Goal: Information Seeking & Learning: Understand process/instructions

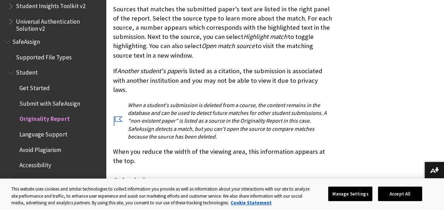
scroll to position [1652, 0]
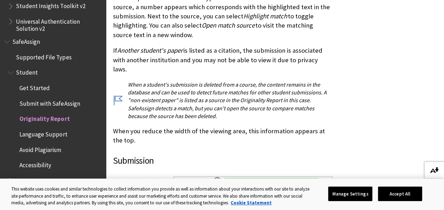
click at [429, 173] on button "Download alternative formats ..." at bounding box center [434, 169] width 20 height 17
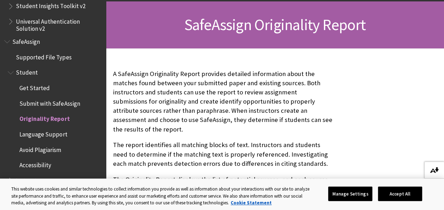
scroll to position [105, 0]
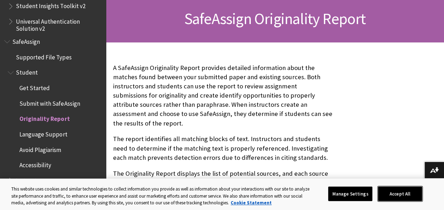
click at [391, 190] on button "Accept All" at bounding box center [400, 193] width 44 height 15
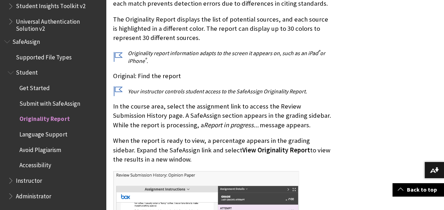
scroll to position [260, 0]
click at [427, 167] on button "Download alternative formats ..." at bounding box center [434, 169] width 20 height 17
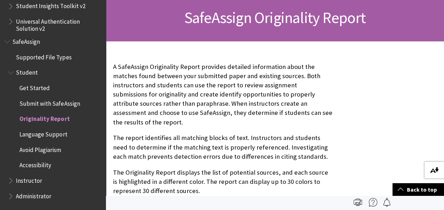
scroll to position [0, 0]
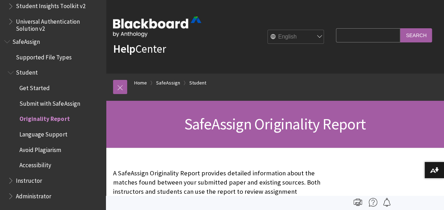
click at [34, 100] on span "Submit with SafeAssign" at bounding box center [49, 102] width 60 height 10
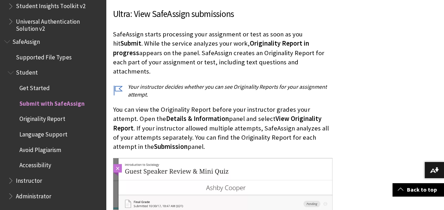
scroll to position [1159, 0]
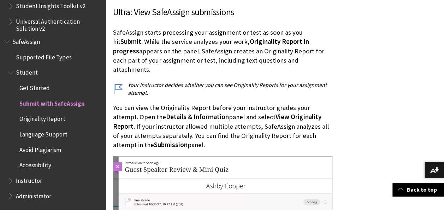
click at [55, 121] on span "Originality Report" at bounding box center [42, 118] width 46 height 10
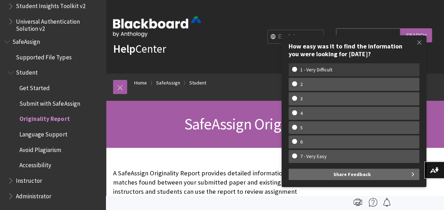
click at [309, 73] on w-span "1 - Very Difficult" at bounding box center [316, 70] width 48 height 6
click at [297, 71] on input "1 - Very Difficult" at bounding box center [294, 69] width 5 height 5
radio input "true"
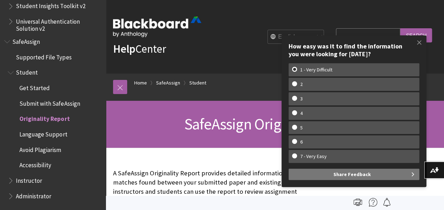
click at [327, 172] on button "Share Feedback" at bounding box center [354, 173] width 131 height 11
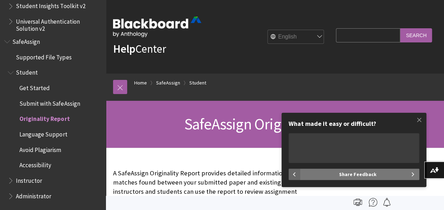
click at [404, 173] on button "Share Feedback" at bounding box center [359, 173] width 119 height 11
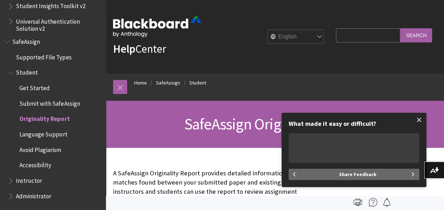
click at [420, 118] on span at bounding box center [419, 119] width 15 height 15
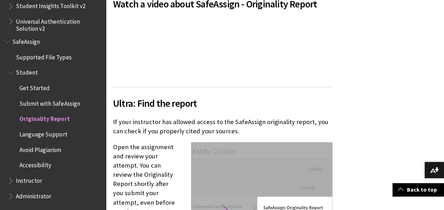
scroll to position [668, 0]
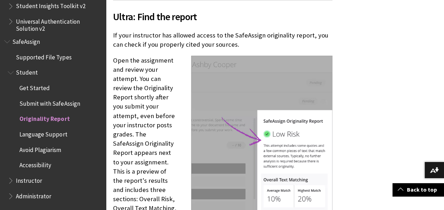
click at [49, 103] on span "Submit with SafeAssign" at bounding box center [49, 102] width 60 height 10
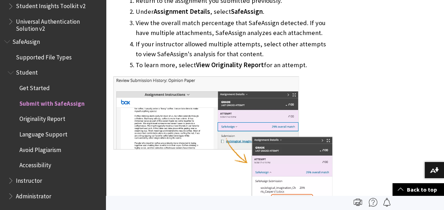
scroll to position [635, 0]
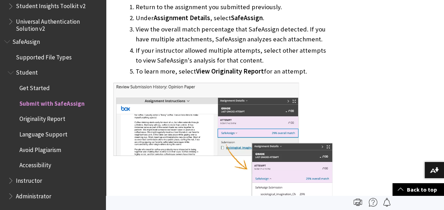
click at [11, 73] on span "Book outline for Blackboard SafeAssign" at bounding box center [11, 71] width 7 height 9
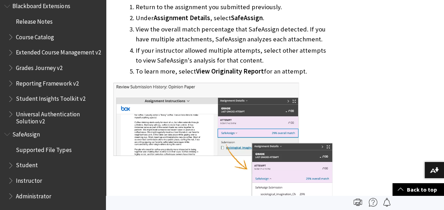
scroll to position [772, 0]
click at [13, 161] on span "Book outline for Blackboard SafeAssign" at bounding box center [11, 163] width 7 height 9
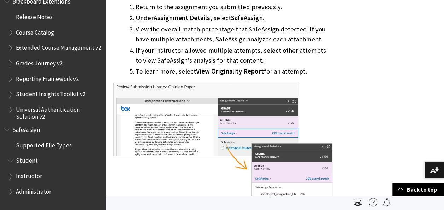
scroll to position [830, 0]
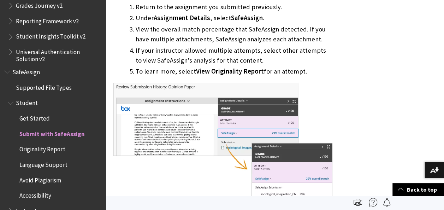
click at [30, 122] on span "Get Started" at bounding box center [34, 117] width 30 height 10
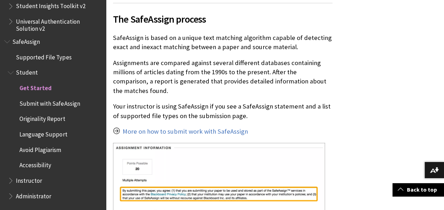
scroll to position [211, 0]
click at [183, 130] on link "More on how to submit work with SafeAssign" at bounding box center [185, 131] width 125 height 8
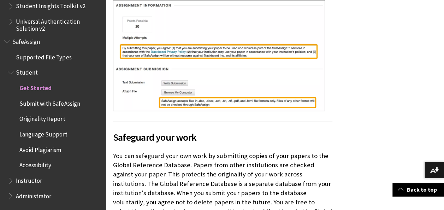
scroll to position [379, 0]
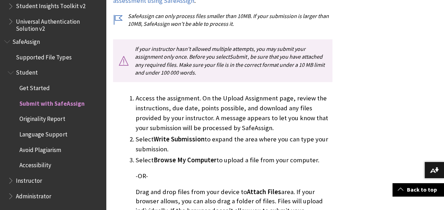
scroll to position [262, 0]
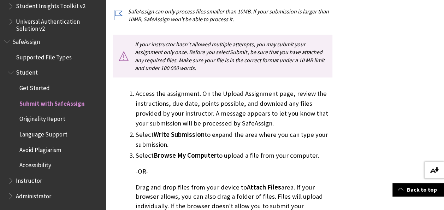
click at [436, 172] on img at bounding box center [434, 170] width 9 height 6
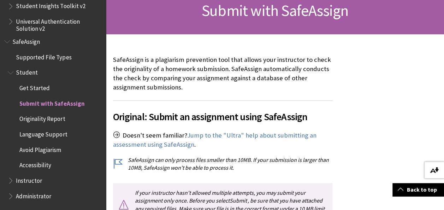
scroll to position [153, 0]
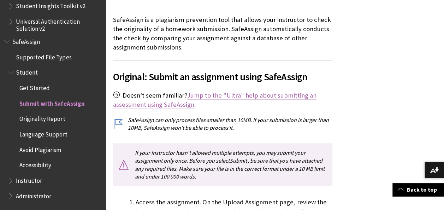
click at [204, 97] on link "Jump to the "Ultra" help about submitting an assessment using SafeAssign" at bounding box center [214, 100] width 203 height 18
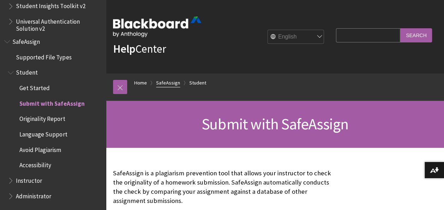
scroll to position [144, 0]
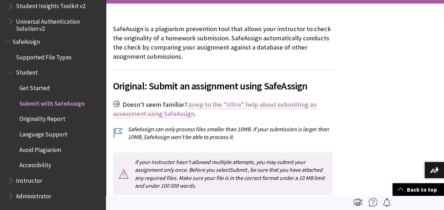
click at [202, 106] on link "Jump to the "Ultra" help about submitting an assessment using SafeAssign" at bounding box center [214, 109] width 203 height 18
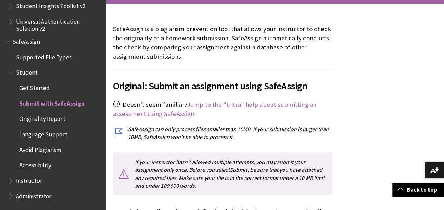
scroll to position [874, 0]
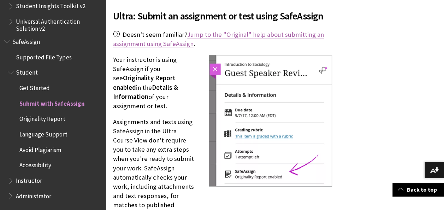
click at [194, 30] on link "Jump to the "Original" help about submitting an assignment using SafeAssign" at bounding box center [218, 39] width 211 height 18
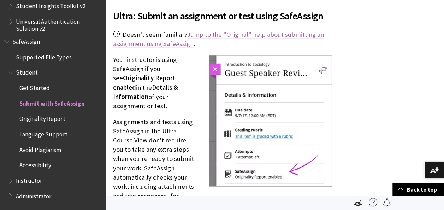
scroll to position [223, 0]
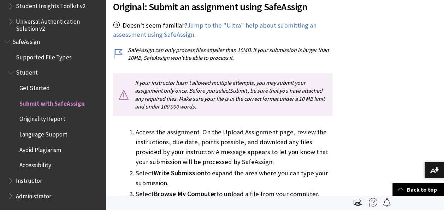
click at [194, 28] on link "Jump to the "Ultra" help about submitting an assessment using SafeAssign" at bounding box center [214, 30] width 203 height 18
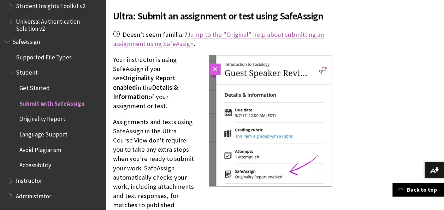
click at [194, 30] on link "Jump to the "Original" help about submitting an assignment using SafeAssign" at bounding box center [218, 39] width 211 height 18
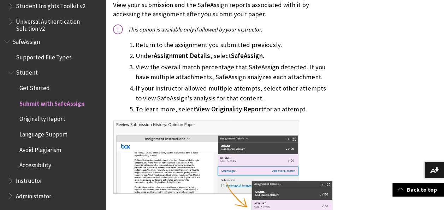
scroll to position [599, 0]
